Goal: Task Accomplishment & Management: Manage account settings

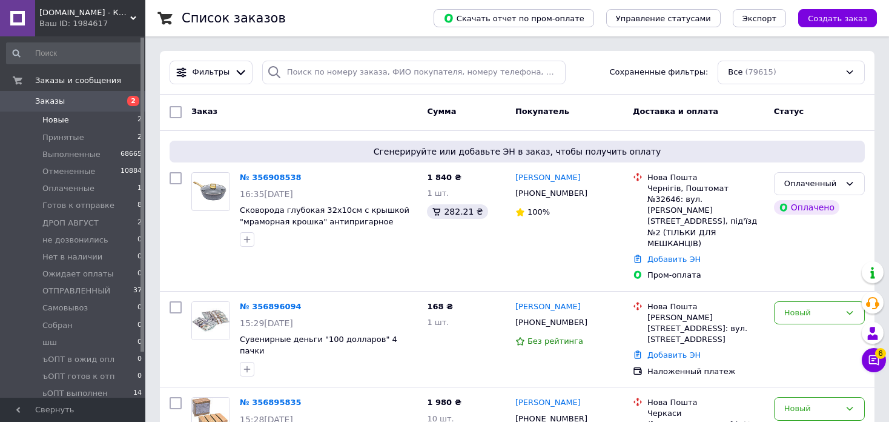
click at [60, 117] on span "Новые" at bounding box center [55, 120] width 27 height 11
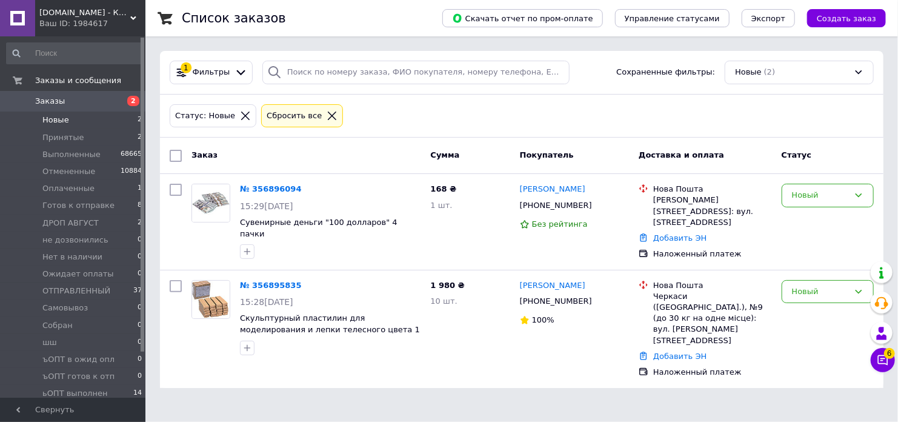
click at [171, 153] on input "checkbox" at bounding box center [176, 156] width 12 height 12
checkbox input "true"
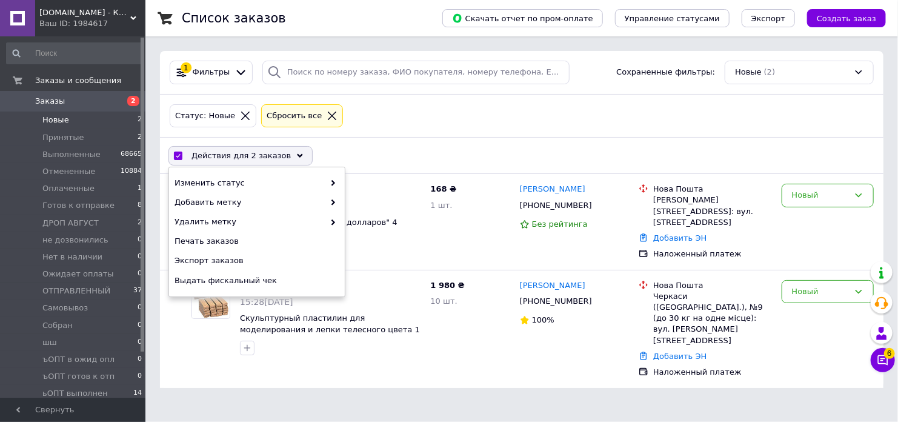
click at [297, 154] on use at bounding box center [300, 155] width 6 height 4
click at [330, 181] on icon at bounding box center [333, 183] width 6 height 6
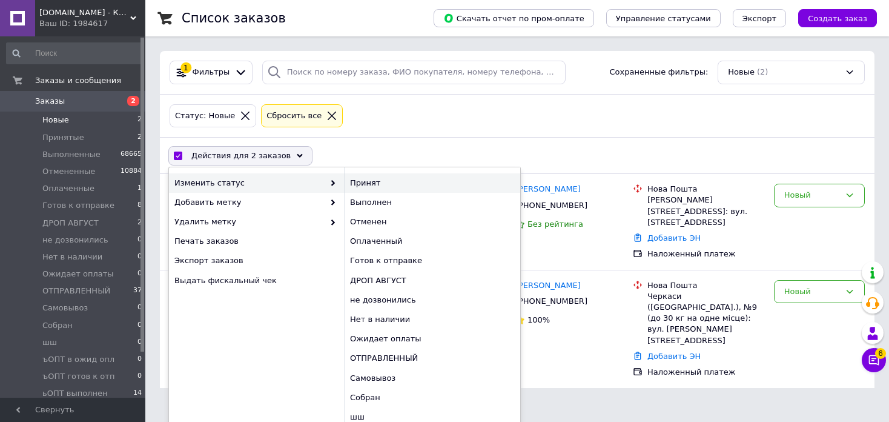
click at [361, 182] on div "Принят" at bounding box center [433, 182] width 176 height 19
checkbox input "false"
